Goal: Information Seeking & Learning: Learn about a topic

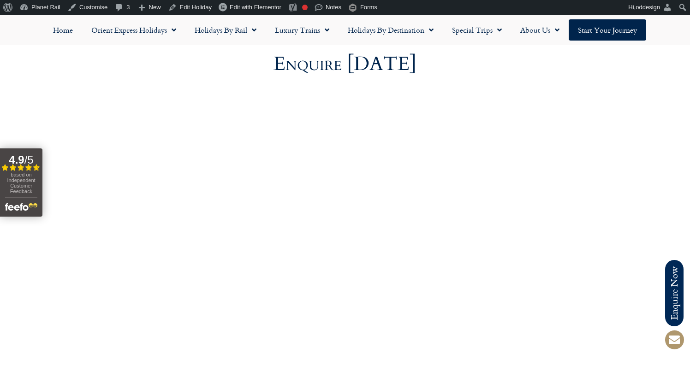
scroll to position [3142, 0]
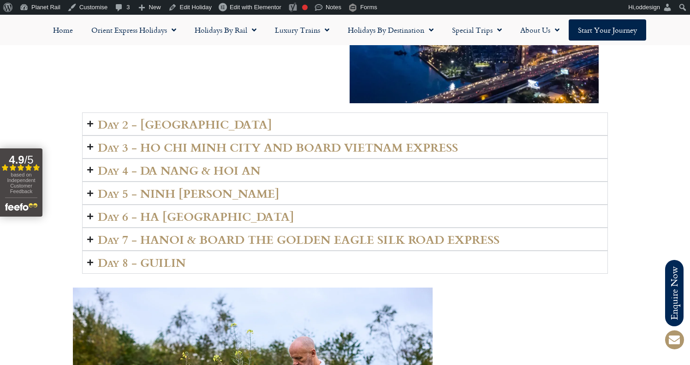
scroll to position [1437, 0]
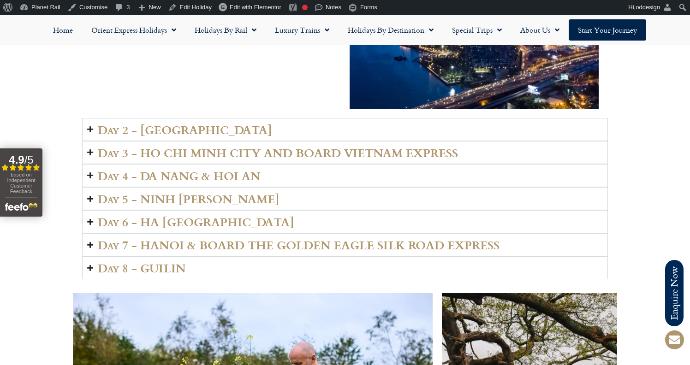
click at [199, 238] on h2 "Day 7 - HANOI & BOARD THE GOLDEN EAGLE SILK ROAD EXPRESS" at bounding box center [299, 244] width 402 height 13
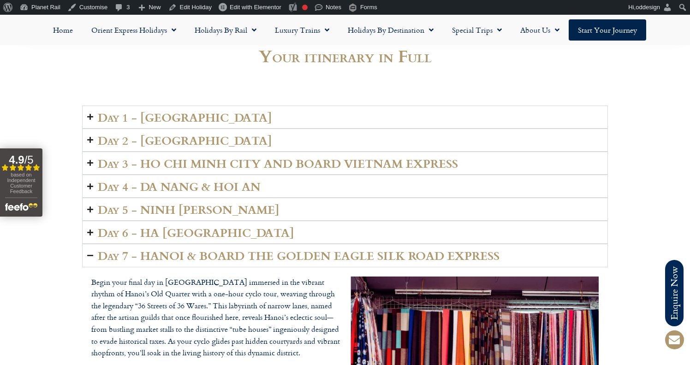
scroll to position [1216, 0]
click at [189, 204] on h2 "Day 5 - NINH [PERSON_NAME]" at bounding box center [189, 210] width 182 height 13
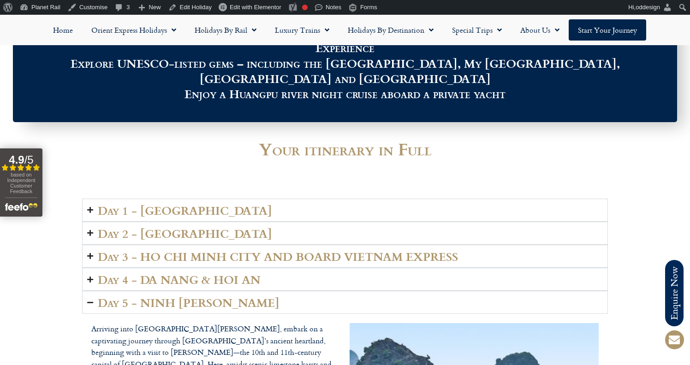
scroll to position [1123, 0]
click at [189, 204] on h2 "Day 1 - [GEOGRAPHIC_DATA]" at bounding box center [185, 210] width 174 height 13
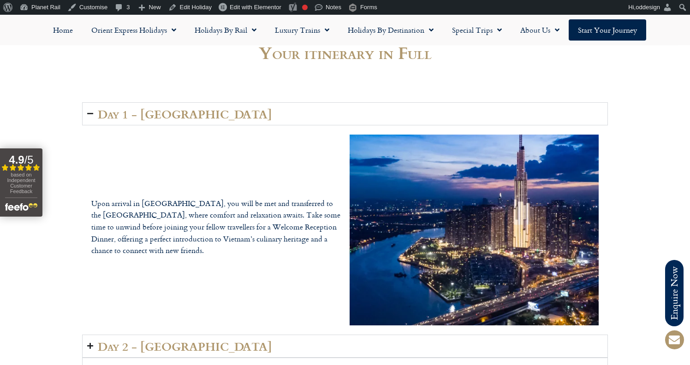
scroll to position [1236, 0]
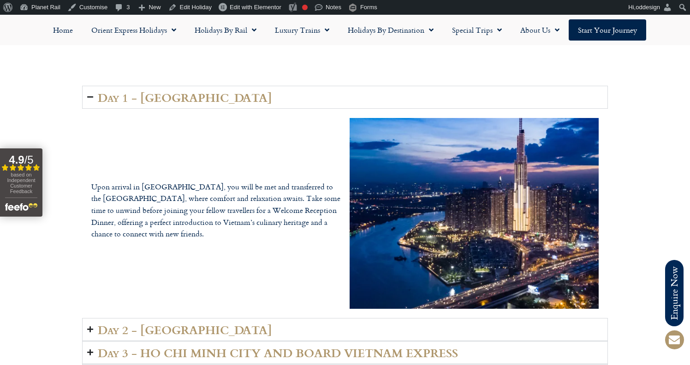
click at [208, 318] on summary "Day 2 - [GEOGRAPHIC_DATA]" at bounding box center [345, 329] width 526 height 23
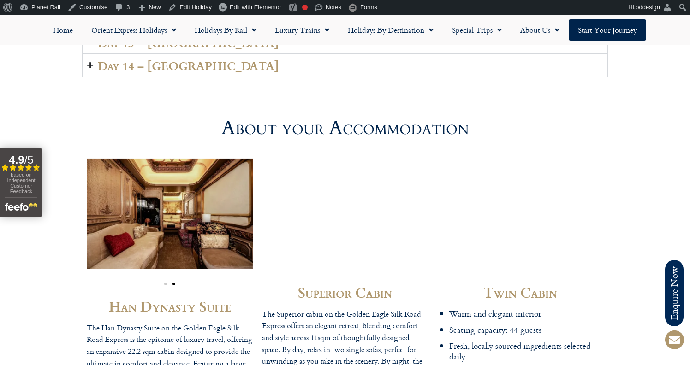
scroll to position [2631, 0]
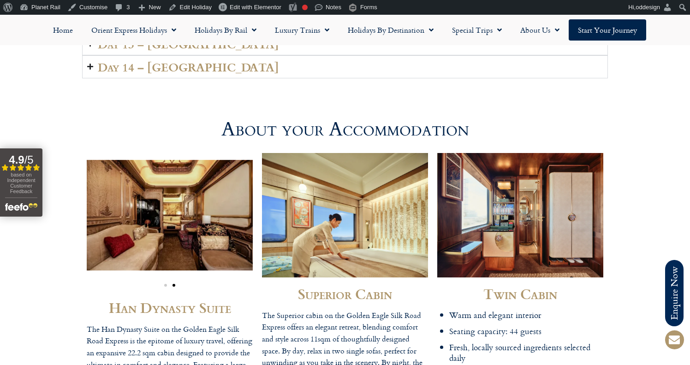
click at [179, 160] on img "2 / 2" at bounding box center [170, 215] width 166 height 111
click at [164, 284] on span "Go to slide 1" at bounding box center [165, 285] width 3 height 3
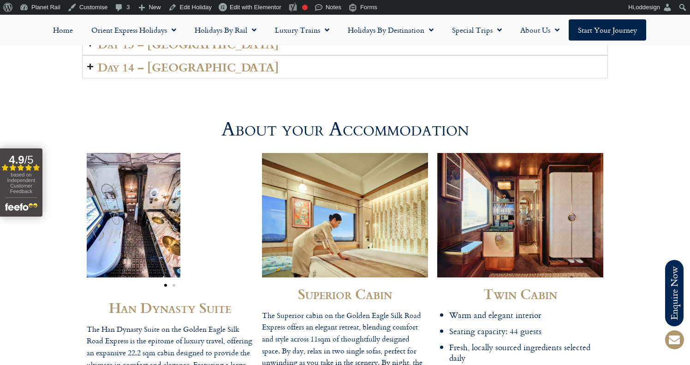
click at [173, 284] on span "Go to slide 2" at bounding box center [173, 285] width 3 height 3
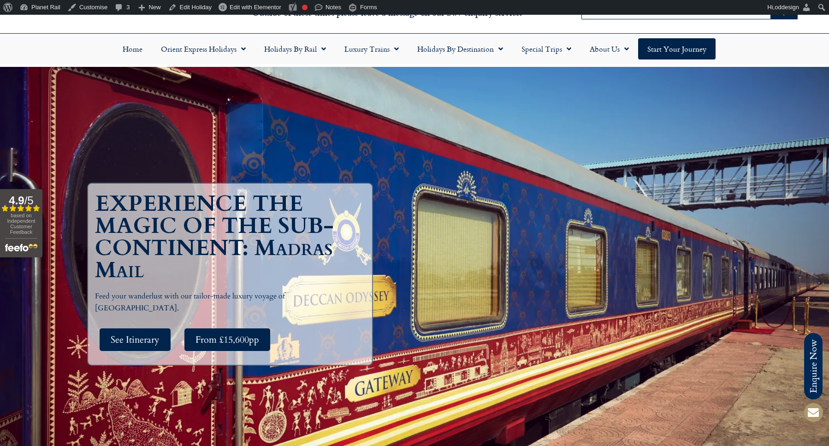
scroll to position [55, 0]
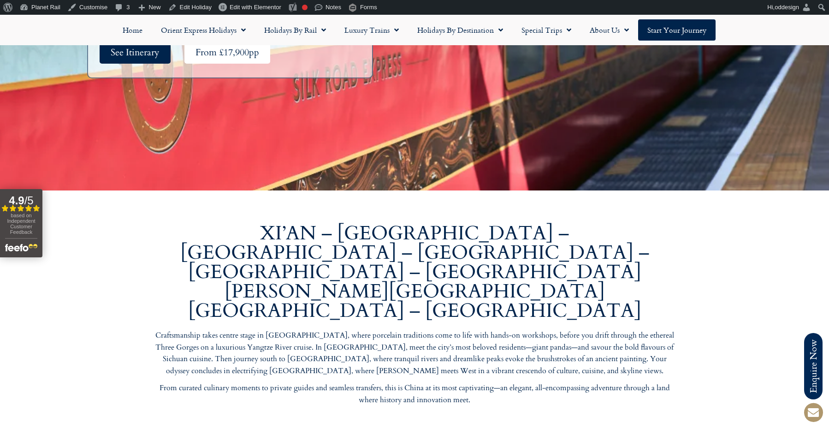
scroll to position [337, 0]
